Goal: Task Accomplishment & Management: Manage account settings

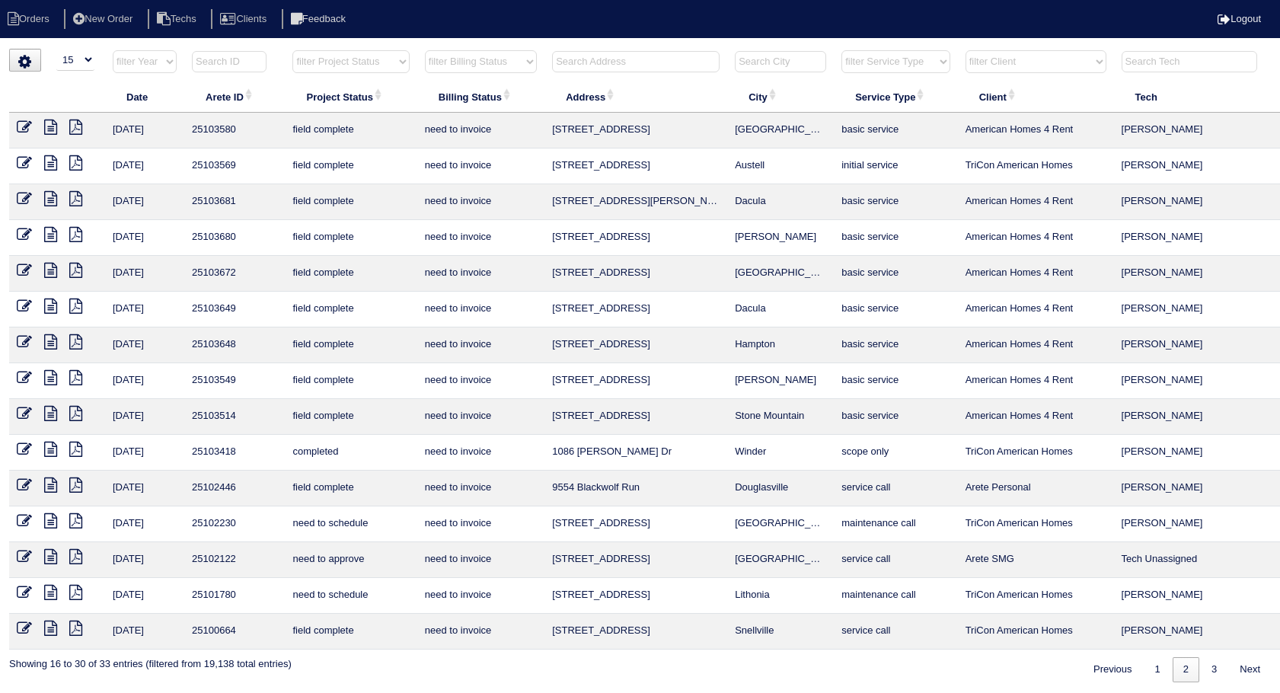
select select "15"
select select "need to invoice"
click at [605, 61] on input "text" at bounding box center [636, 60] width 168 height 21
type input "49"
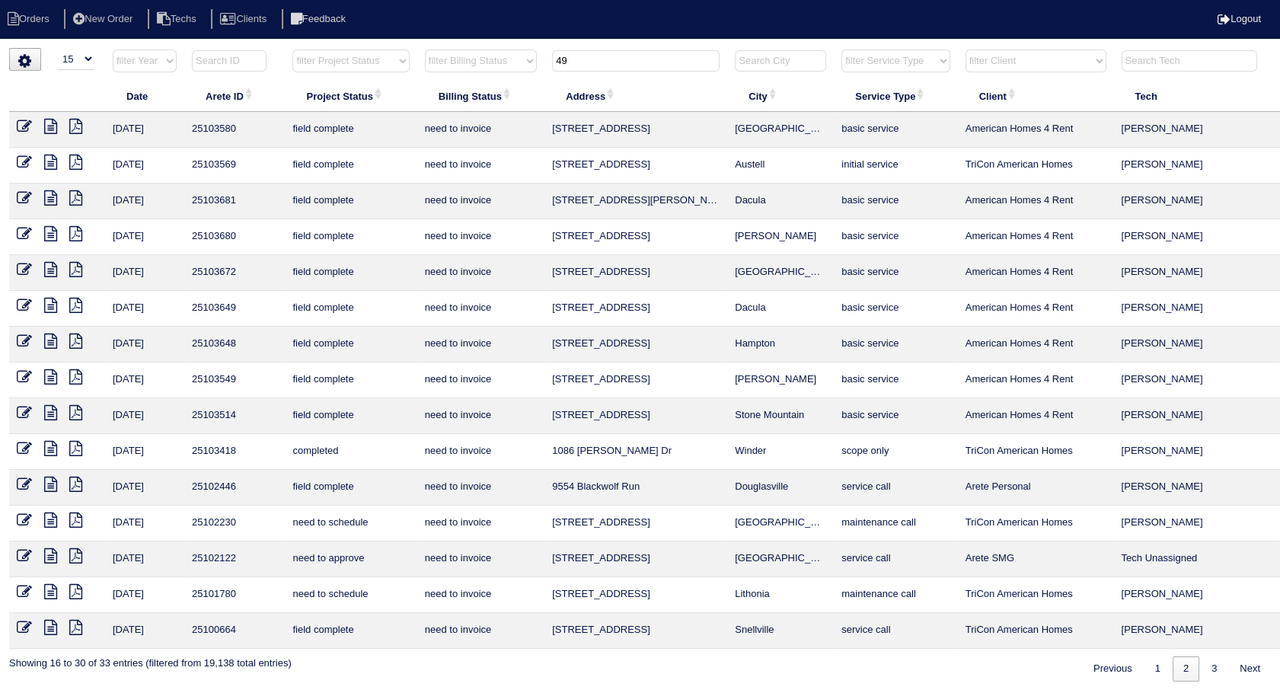
select select "need to invoice"
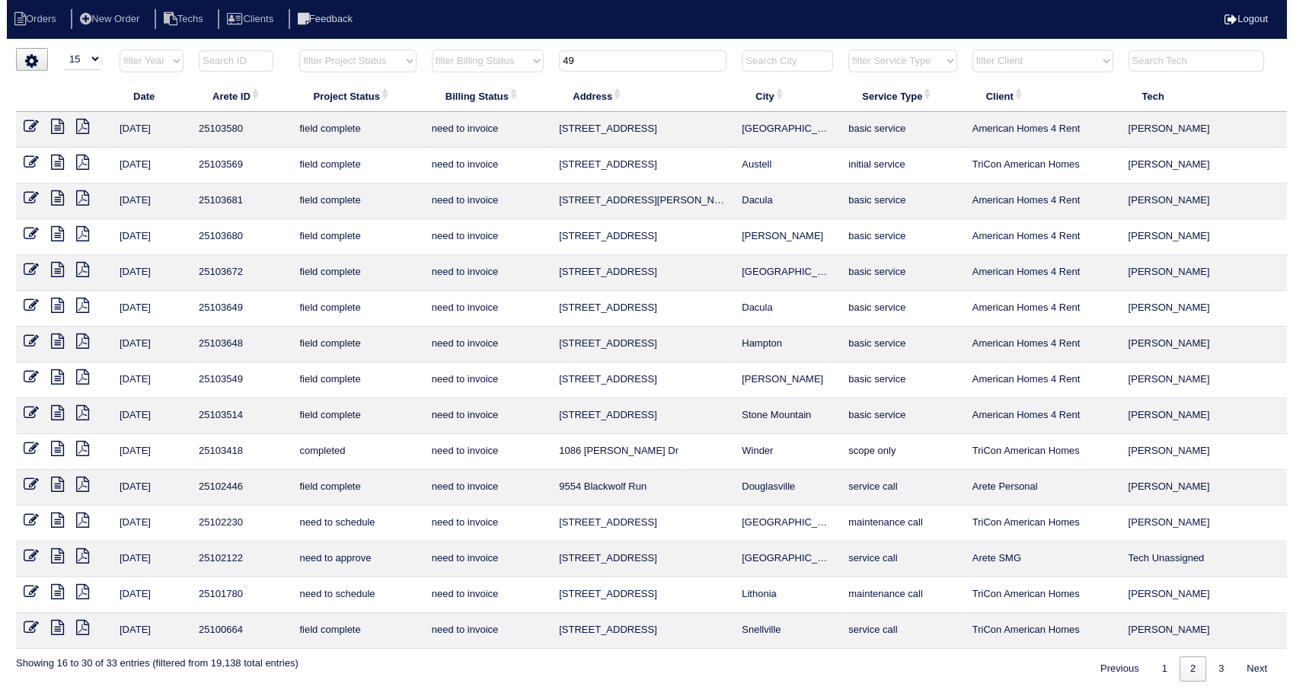
scroll to position [0, 0]
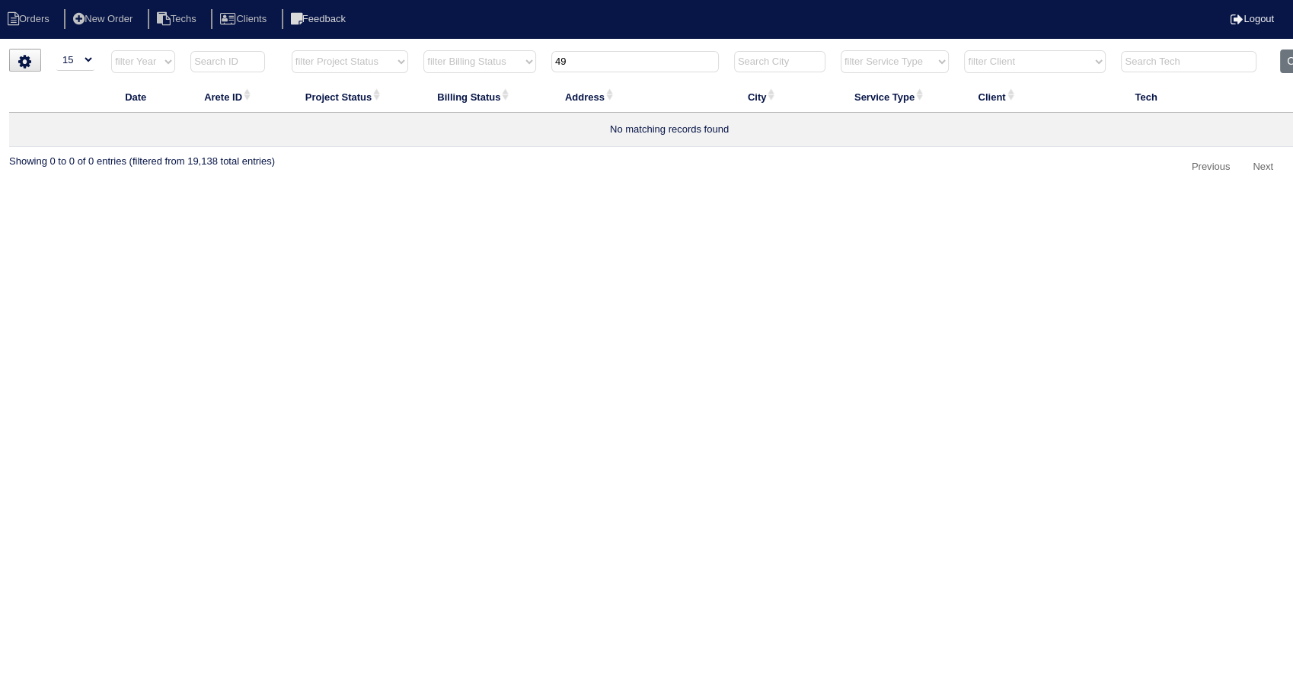
drag, startPoint x: 0, startPoint y: 0, endPoint x: 499, endPoint y: 80, distance: 505.8
click at [499, 80] on tr "filter Year -- Any Year -- 2025 2024 2023 2022 2021 2020 2019 filter Project St…" at bounding box center [669, 64] width 1320 height 31
type input "409"
select select "need to invoice"
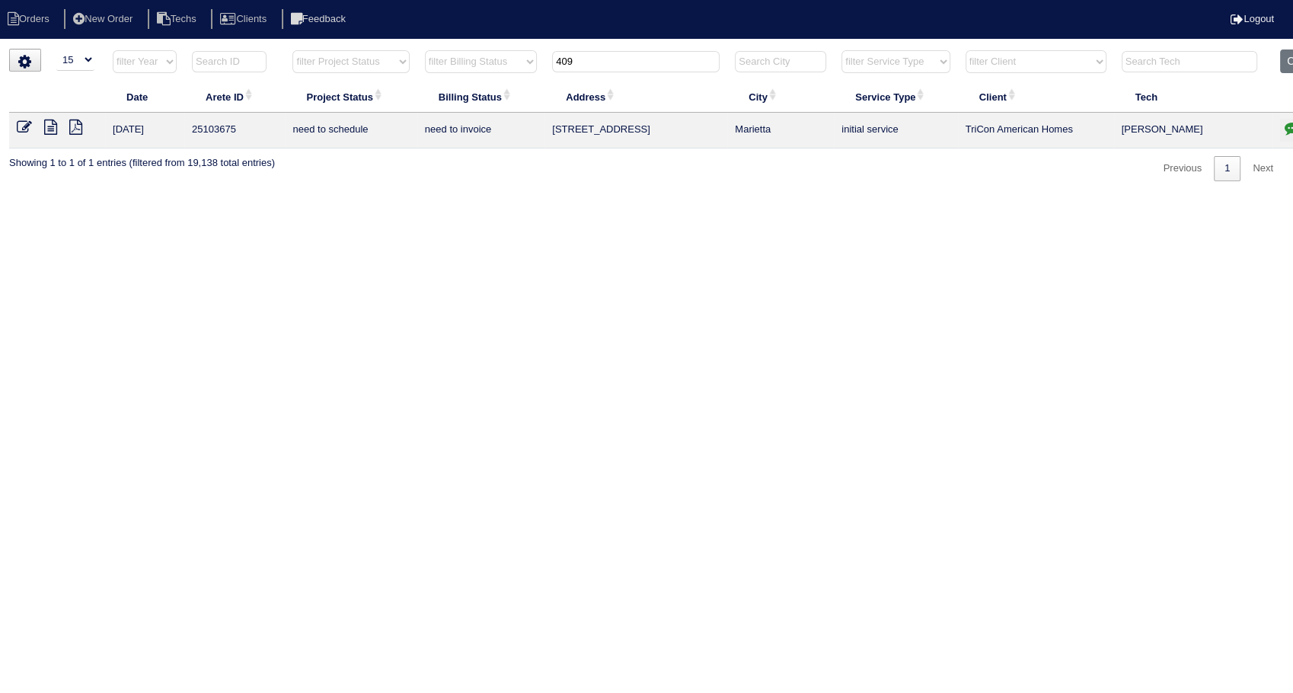
type input "409"
click at [1230, 177] on link "1" at bounding box center [1227, 168] width 27 height 25
click at [1279, 126] on icon "button" at bounding box center [1291, 127] width 15 height 15
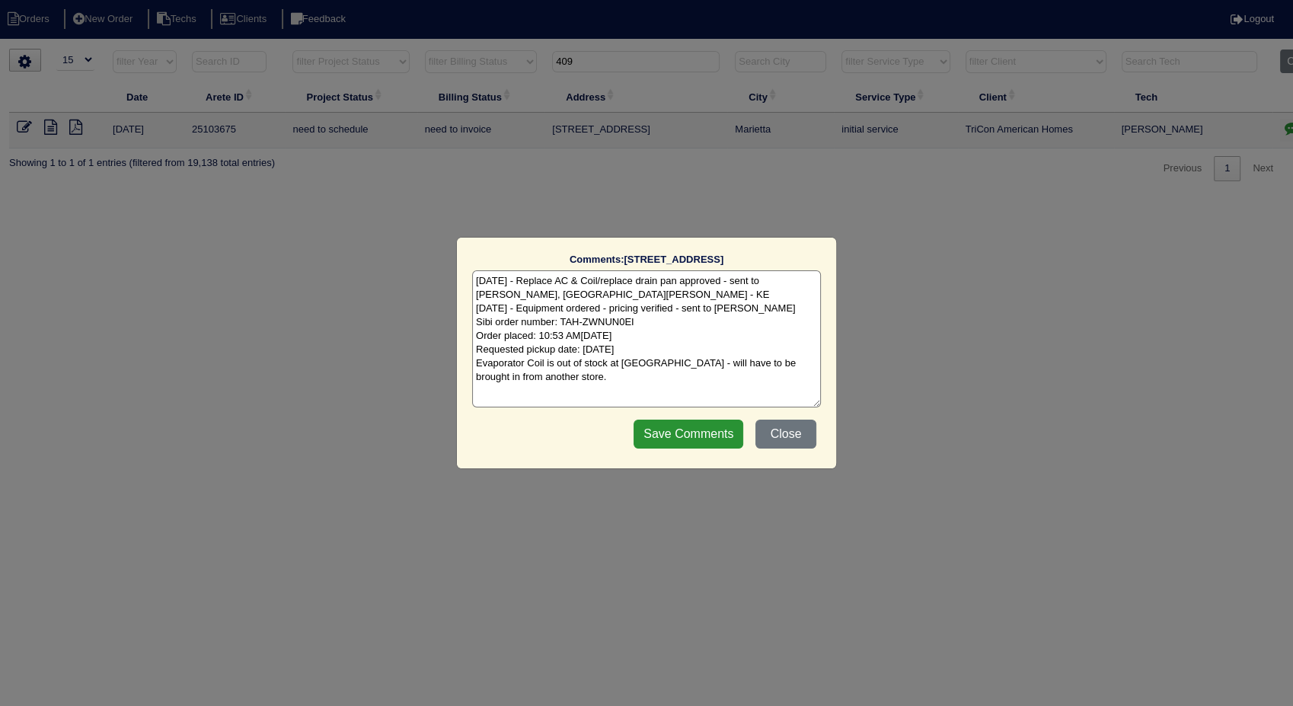
click at [633, 399] on textarea "[DATE] - Replace AC & Coil/replace drain pan approved - sent to [PERSON_NAME], …" at bounding box center [646, 338] width 349 height 137
type textarea "[DATE] - Replace AC & Coil/replace drain pan approved - sent to [PERSON_NAME], …"
click at [696, 433] on input "Save Comments" at bounding box center [688, 434] width 110 height 29
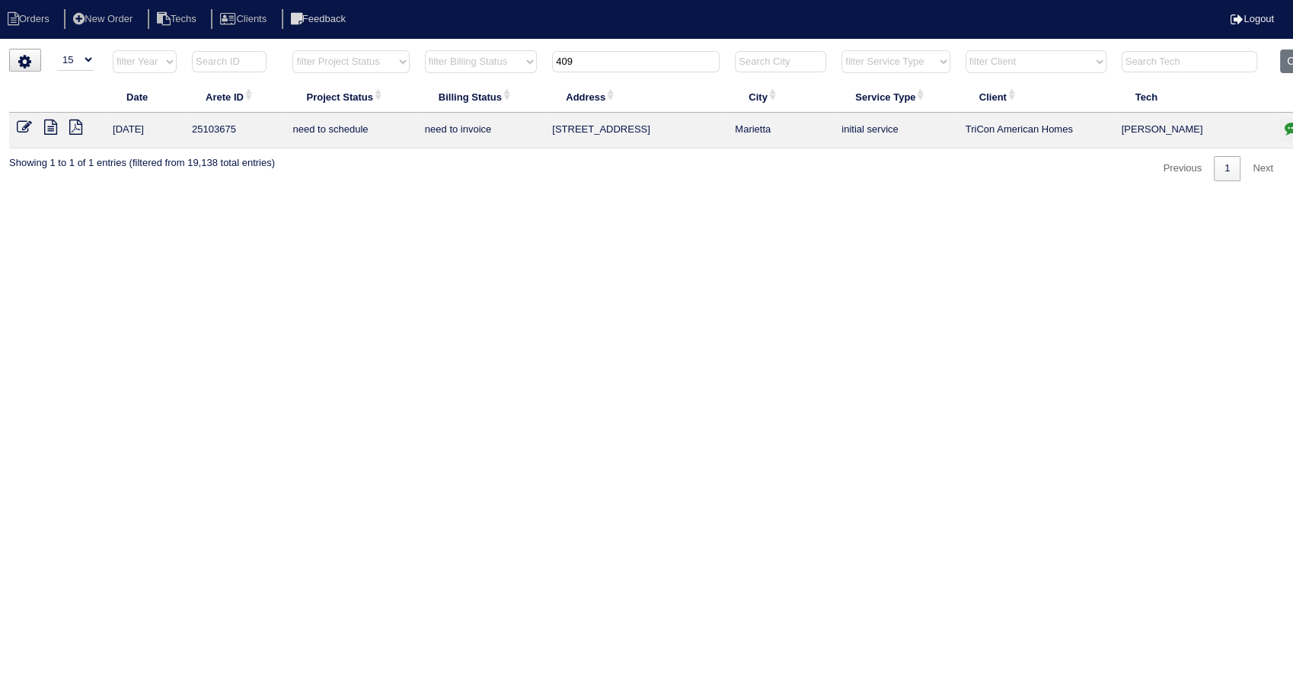
click at [22, 121] on icon at bounding box center [24, 127] width 15 height 15
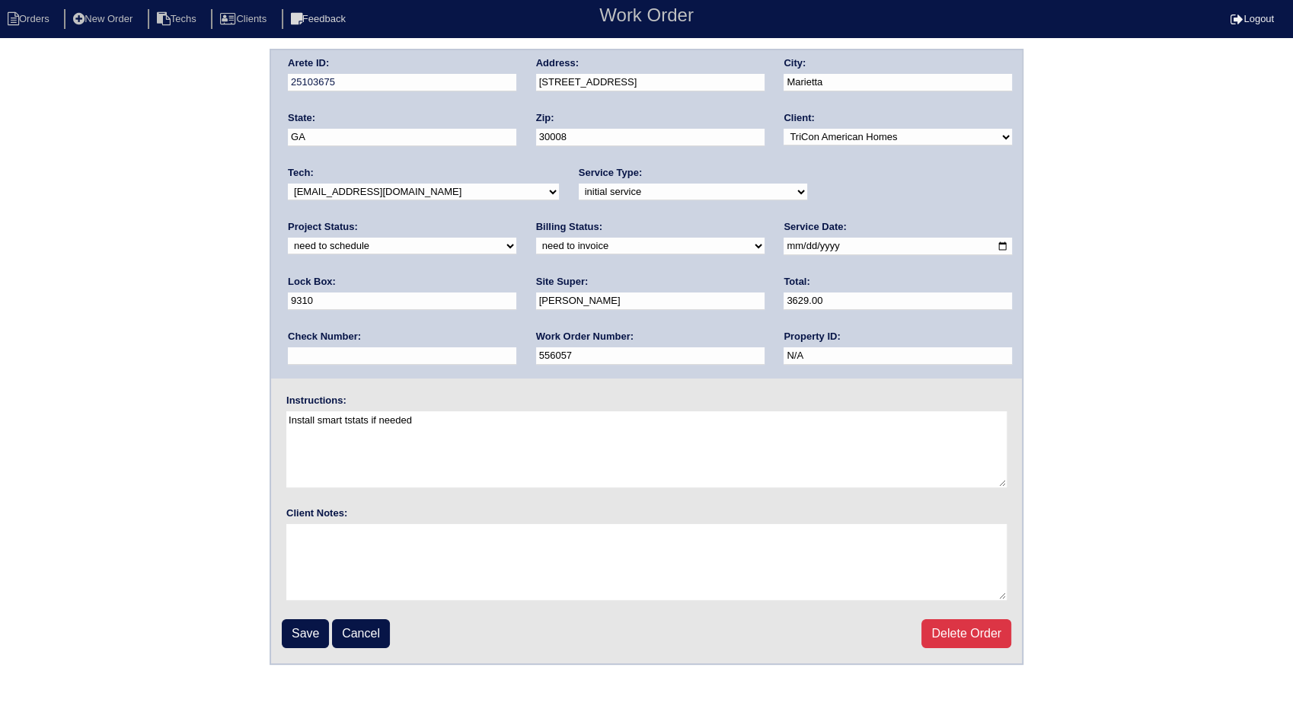
click at [516, 238] on select "new order assigned in progress field complete need to schedule admin review arc…" at bounding box center [402, 246] width 228 height 17
select select "completed"
click at [516, 238] on select "new order assigned in progress field complete need to schedule admin review arc…" at bounding box center [402, 246] width 228 height 17
click at [536, 245] on select "need to quote quoted need to invoice invoiced paid warranty purchase order need…" at bounding box center [650, 246] width 228 height 17
select select "invoiced"
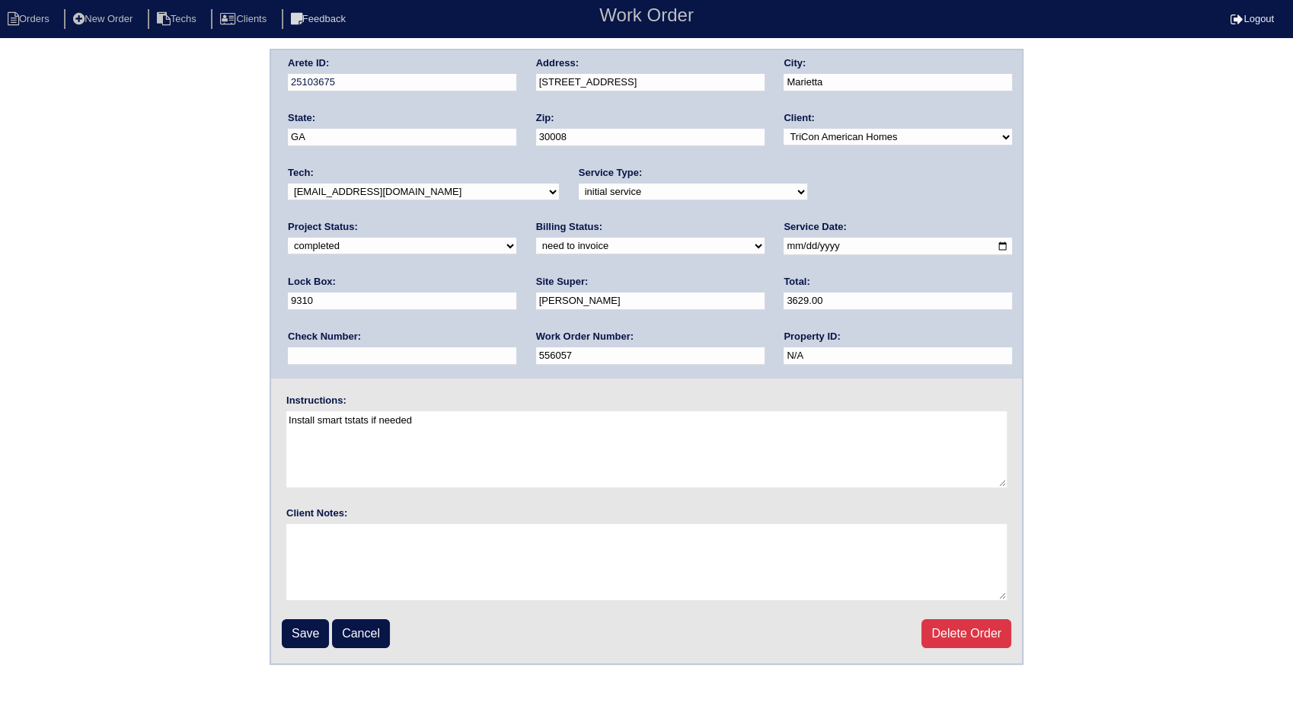
click at [536, 238] on select "need to quote quoted need to invoice invoiced paid warranty purchase order need…" at bounding box center [650, 246] width 228 height 17
click at [298, 635] on input "Save" at bounding box center [305, 633] width 47 height 29
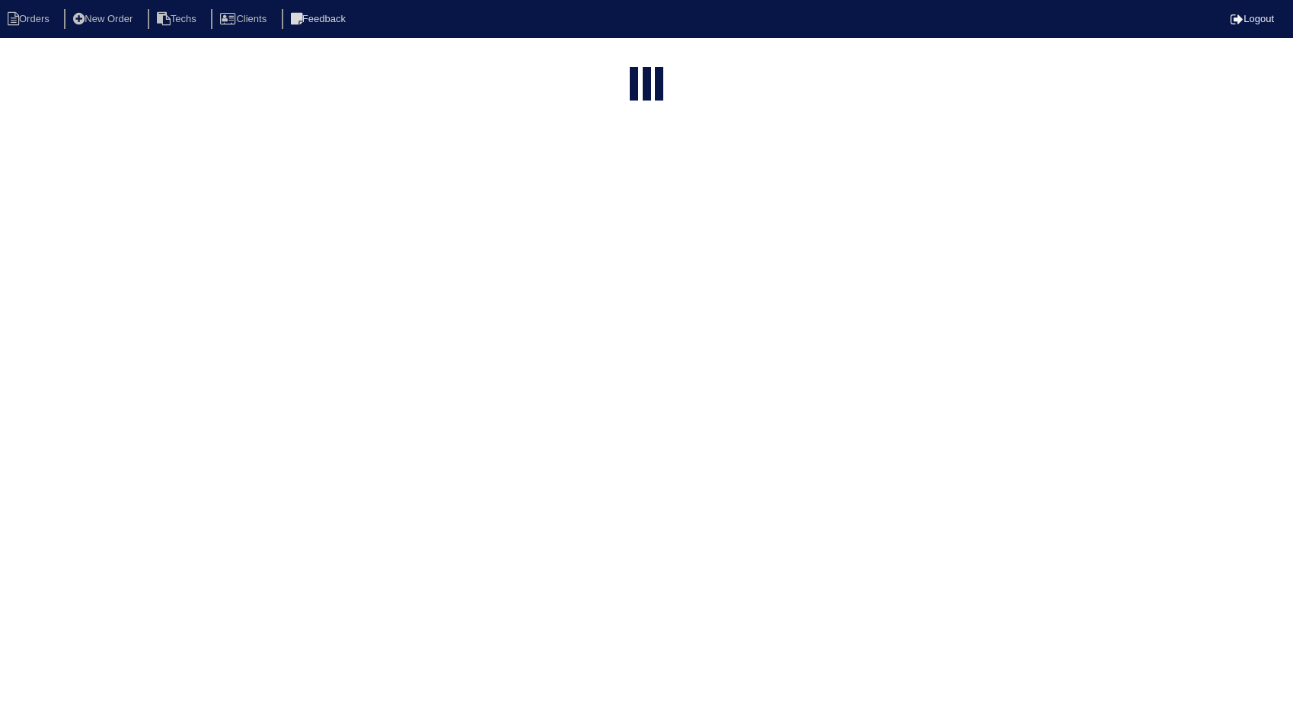
select select "15"
select select "need to invoice"
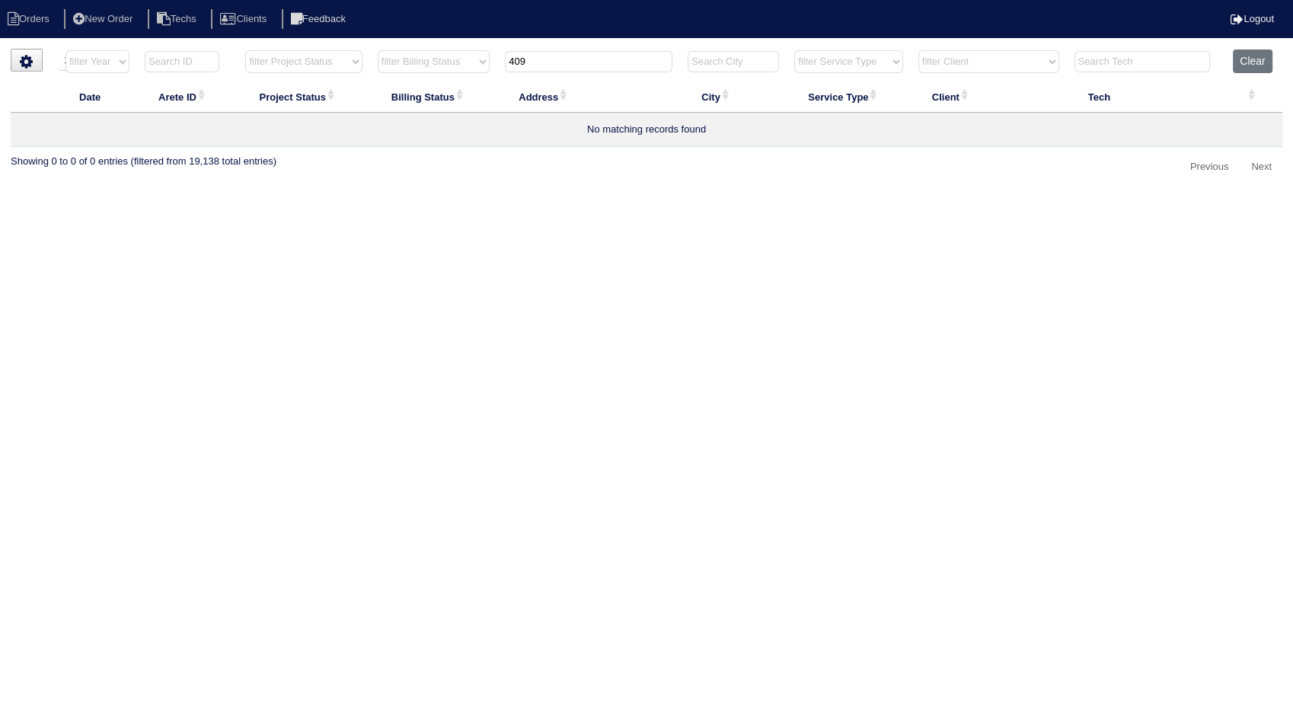
click at [1146, 193] on html "Orders New Order Techs Clients Feedback Logout Orders New Order Users Clients M…" at bounding box center [646, 97] width 1293 height 195
click at [1251, 62] on button "Clear" at bounding box center [1252, 61] width 39 height 24
select select
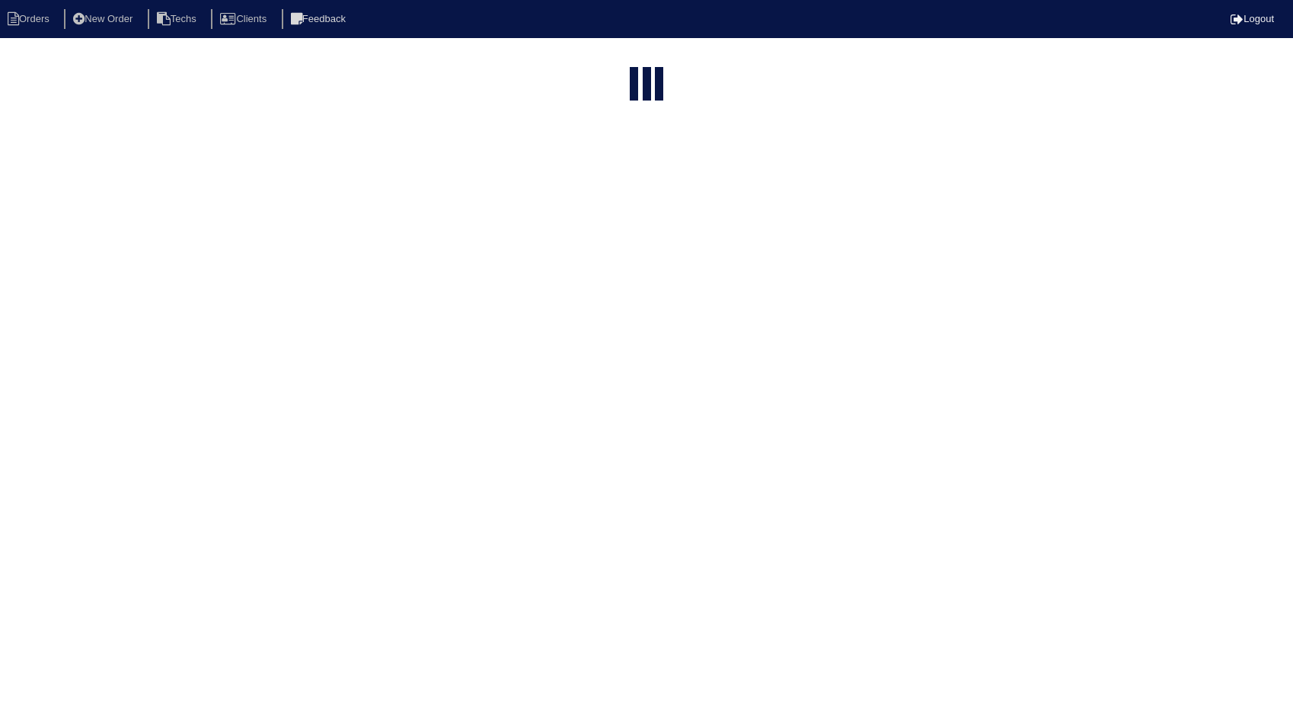
select select "15"
